Goal: Information Seeking & Learning: Learn about a topic

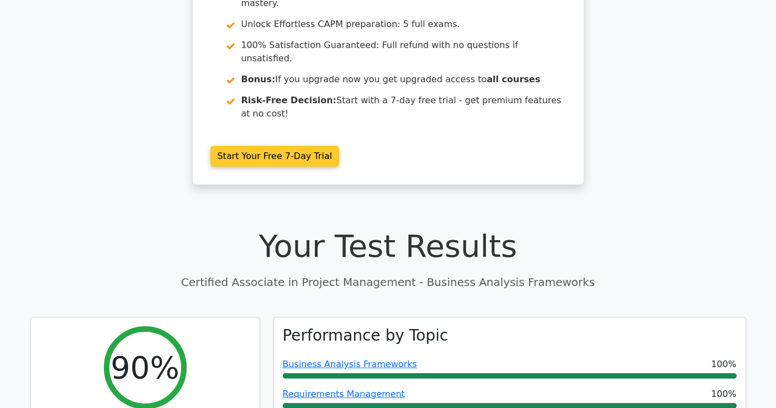
scroll to position [61, 0]
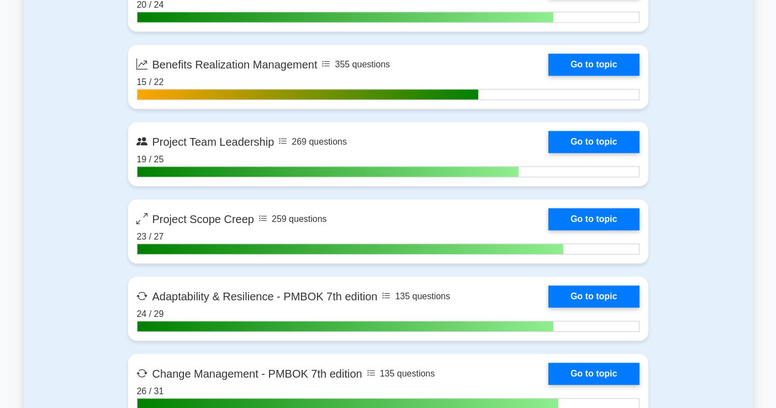
scroll to position [2824, 0]
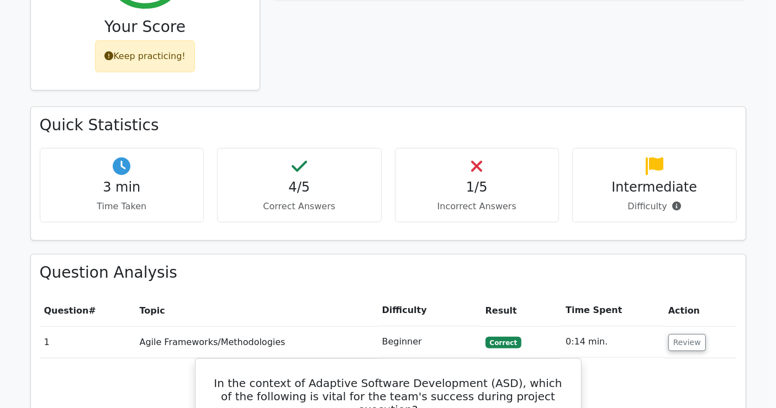
scroll to position [553, 0]
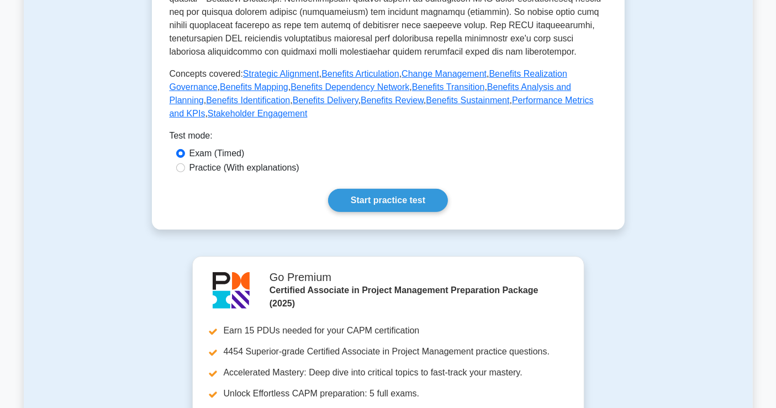
scroll to position [491, 0]
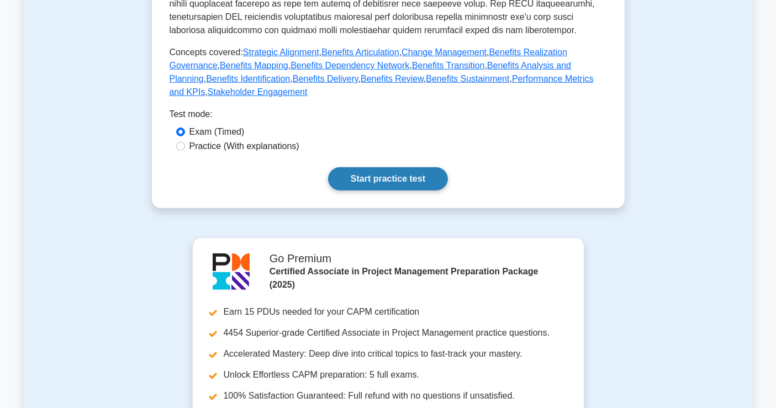
click at [372, 176] on link "Start practice test" at bounding box center [388, 178] width 120 height 23
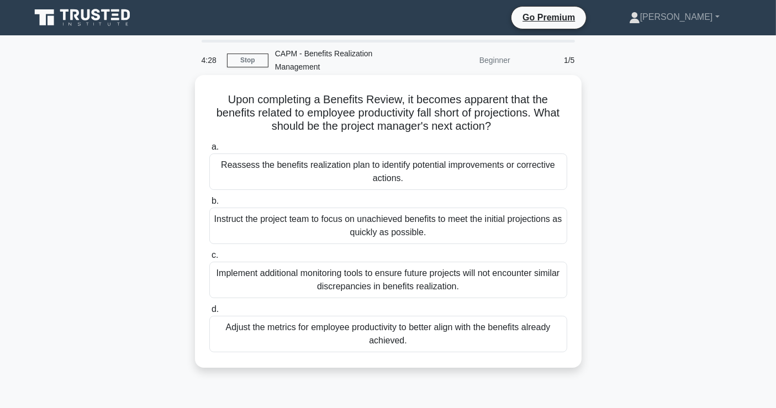
click at [323, 166] on div "Reassess the benefits realization plan to identify potential improvements or co…" at bounding box center [388, 172] width 358 height 36
click at [209, 151] on input "a. Reassess the benefits realization plan to identify potential improvements or…" at bounding box center [209, 147] width 0 height 7
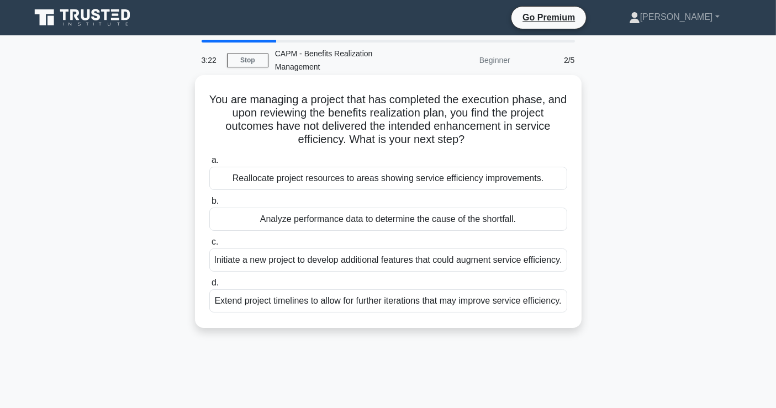
click at [346, 219] on div "Analyze performance data to determine the cause of the shortfall." at bounding box center [388, 219] width 358 height 23
click at [209, 205] on input "b. Analyze performance data to determine the cause of the shortfall." at bounding box center [209, 201] width 0 height 7
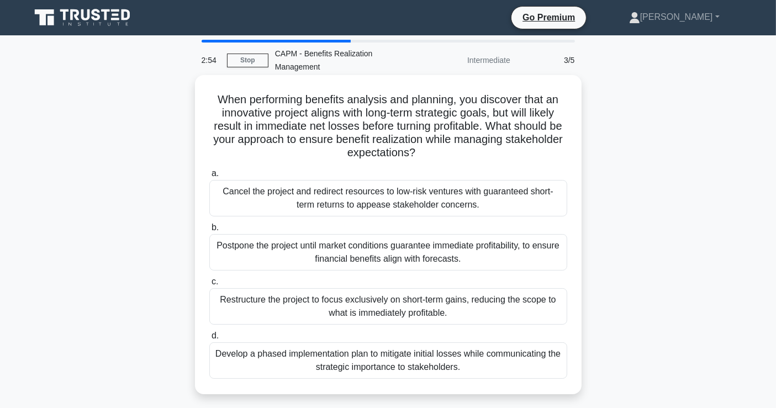
click at [302, 358] on div "Develop a phased implementation plan to mitigate initial losses while communica…" at bounding box center [388, 361] width 358 height 36
click at [209, 340] on input "d. Develop a phased implementation plan to mitigate initial losses while commun…" at bounding box center [209, 336] width 0 height 7
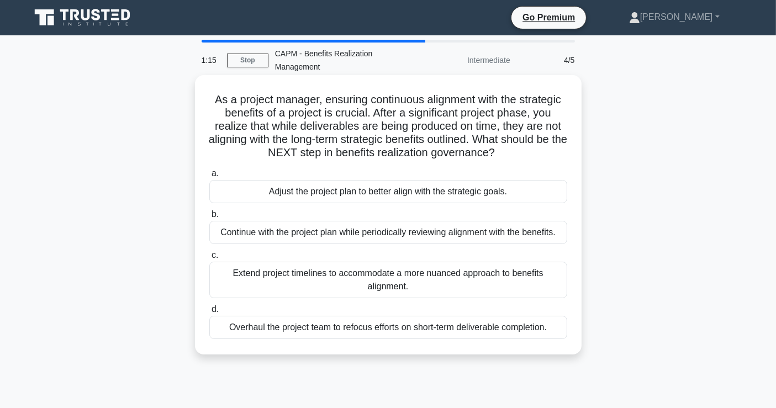
click at [365, 196] on div "Adjust the project plan to better align with the strategic goals." at bounding box center [388, 191] width 358 height 23
click at [209, 177] on input "a. Adjust the project plan to better align with the strategic goals." at bounding box center [209, 173] width 0 height 7
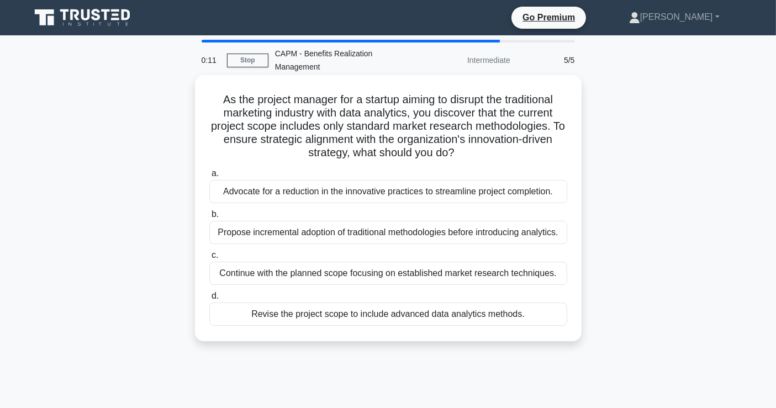
click at [306, 235] on div "Propose incremental adoption of traditional methodologies before introducing an…" at bounding box center [388, 232] width 358 height 23
click at [209, 218] on input "b. Propose incremental adoption of traditional methodologies before introducing…" at bounding box center [209, 214] width 0 height 7
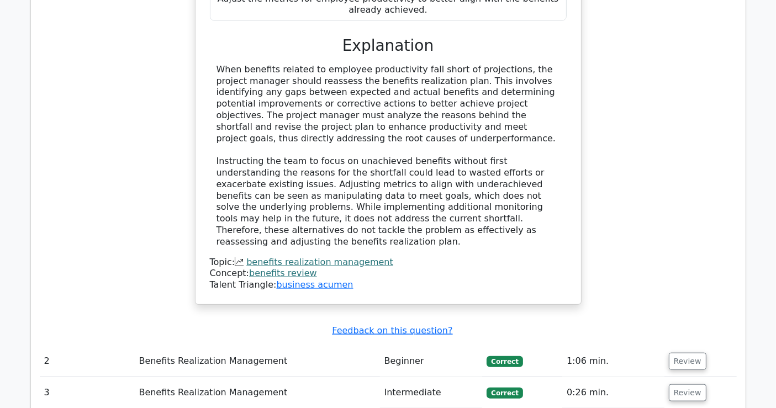
scroll to position [1289, 0]
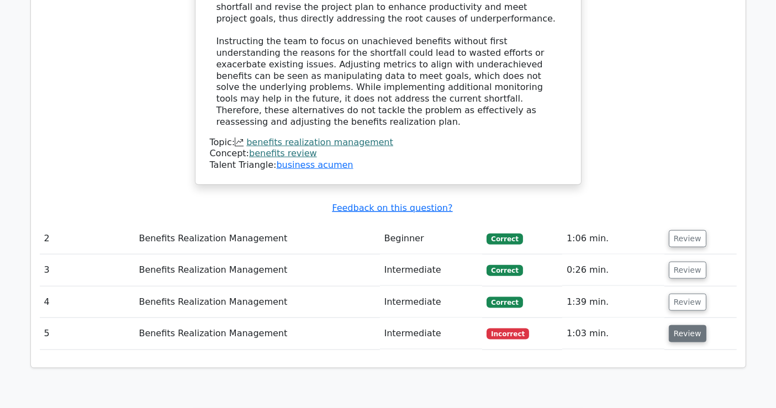
click at [684, 326] on button "Review" at bounding box center [688, 334] width 38 height 17
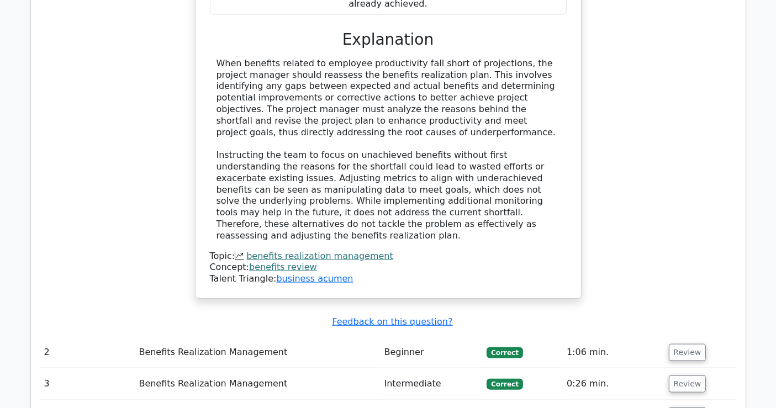
scroll to position [1228, 0]
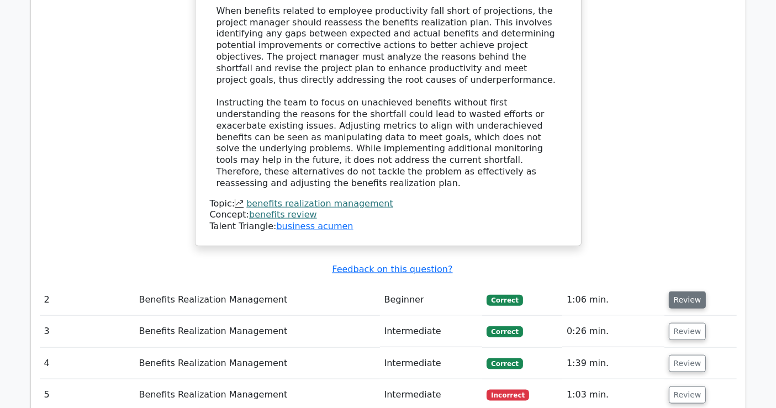
click at [694, 292] on button "Review" at bounding box center [688, 300] width 38 height 17
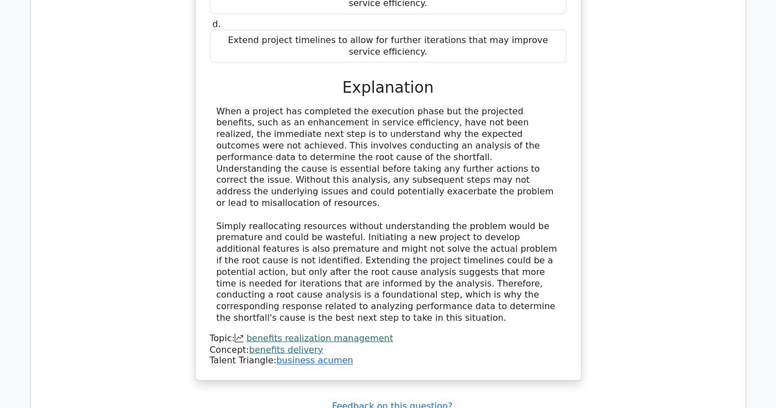
scroll to position [1965, 0]
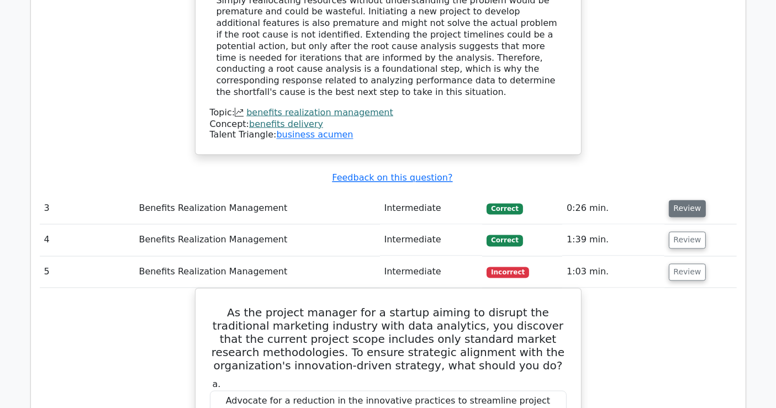
click at [687, 201] on button "Review" at bounding box center [688, 209] width 38 height 17
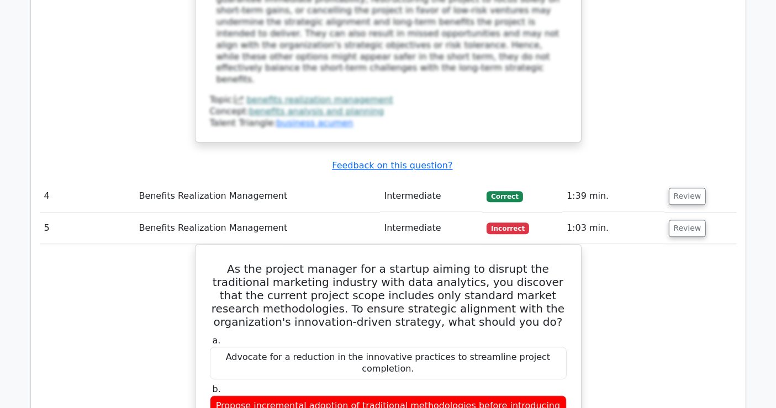
scroll to position [2640, 0]
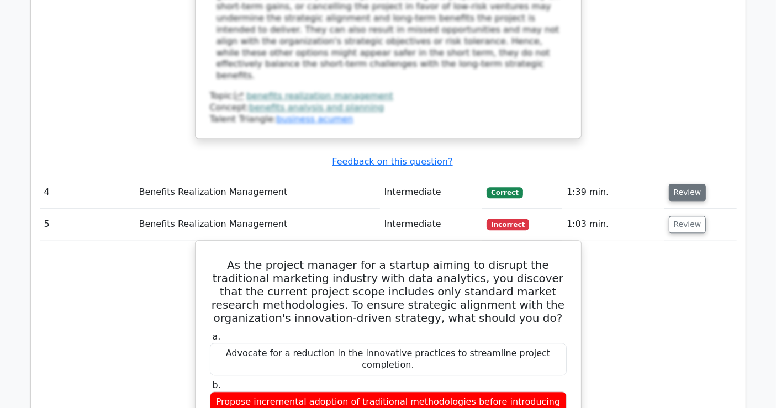
click at [685, 184] on button "Review" at bounding box center [688, 192] width 38 height 17
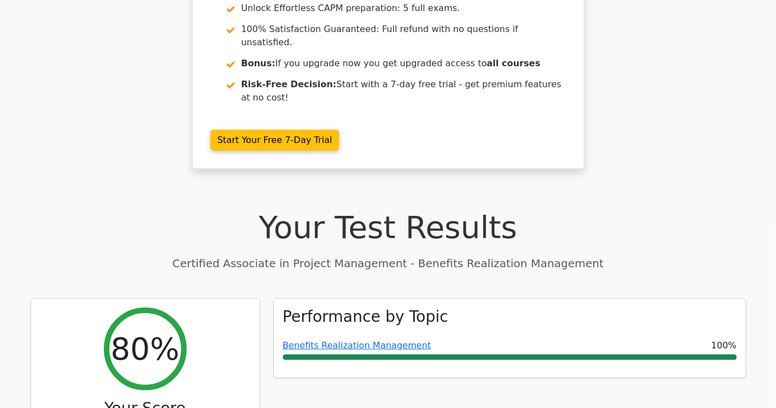
scroll to position [0, 0]
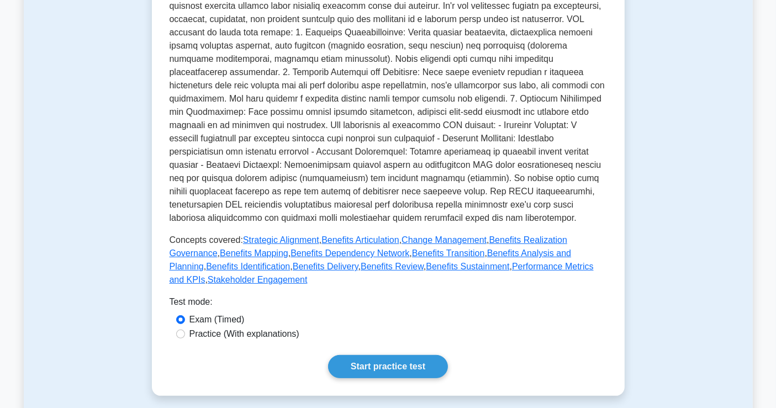
scroll to position [307, 0]
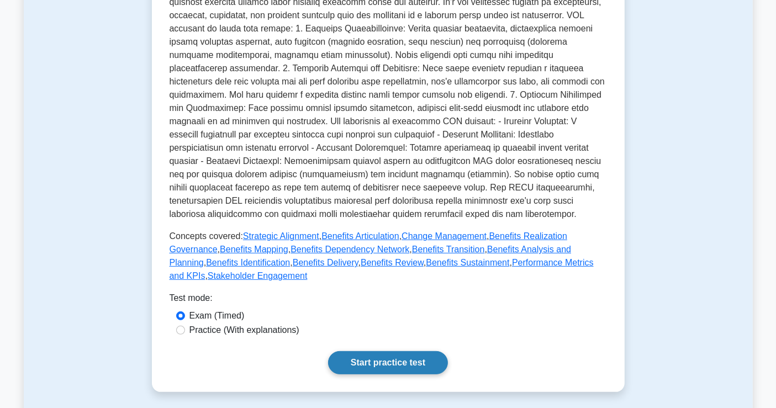
click at [366, 358] on link "Start practice test" at bounding box center [388, 362] width 120 height 23
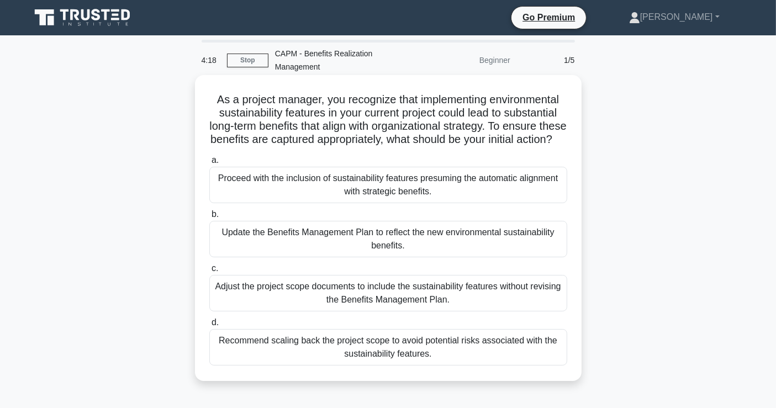
click at [267, 251] on div "Update the Benefits Management Plan to reflect the new environmental sustainabi…" at bounding box center [388, 239] width 358 height 36
click at [209, 218] on input "b. Update the Benefits Management Plan to reflect the new environmental sustain…" at bounding box center [209, 214] width 0 height 7
